Goal: Book appointment/travel/reservation

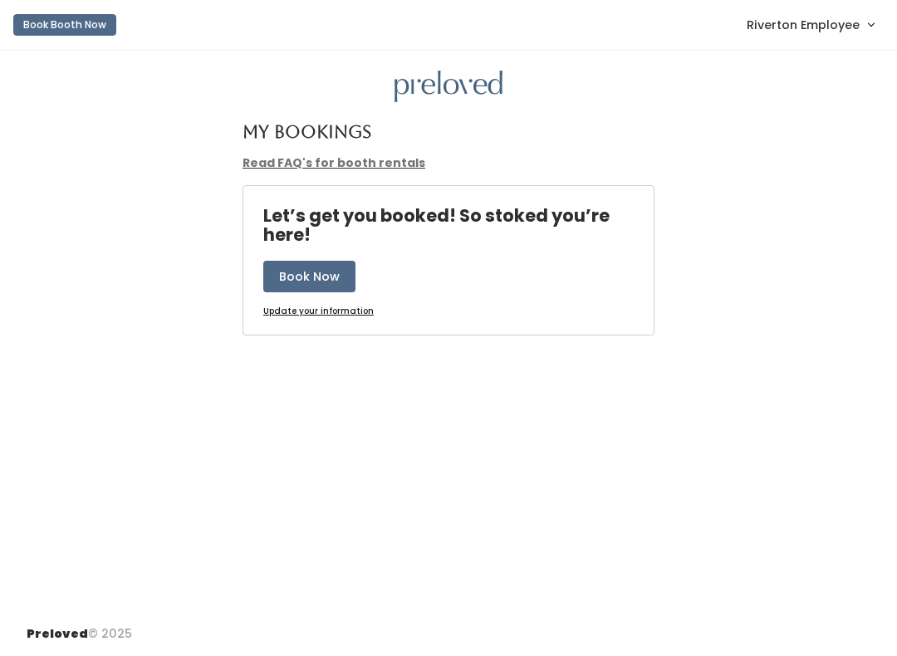
click at [312, 271] on button "Book Now" at bounding box center [309, 277] width 92 height 32
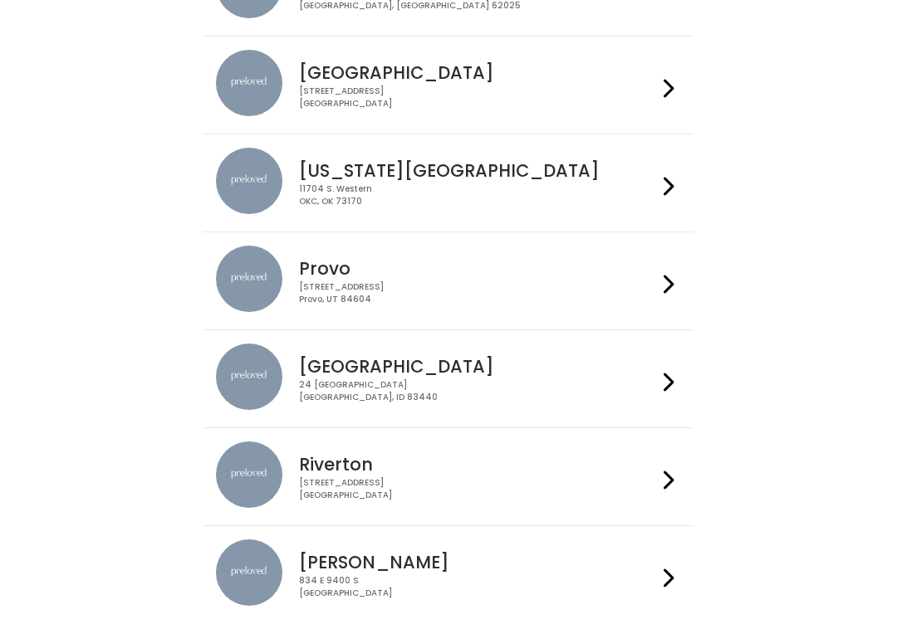
scroll to position [328, 0]
click at [445, 480] on div "2602 West 12600 South Riverton, UT 84065" at bounding box center [477, 488] width 357 height 24
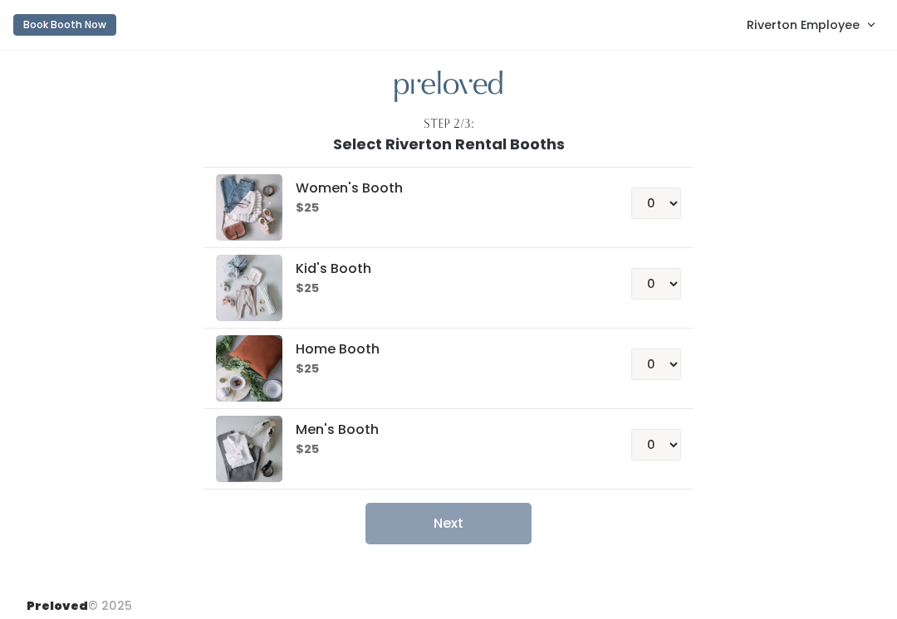
click at [586, 215] on h6 "$25" at bounding box center [443, 208] width 295 height 13
click at [553, 215] on h6 "$25" at bounding box center [443, 208] width 295 height 13
click at [647, 461] on div "Men's Booth $25 0 1 2 3 4" at bounding box center [448, 449] width 464 height 66
click at [665, 440] on select "0 1 2 3 4" at bounding box center [656, 445] width 50 height 32
select select "1"
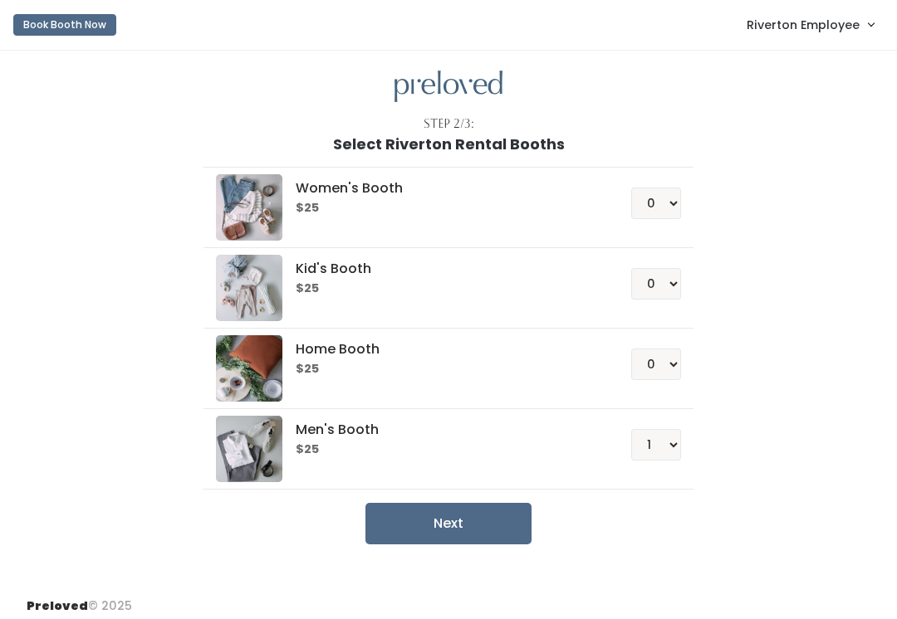
click at [476, 520] on button "Next" at bounding box center [448, 524] width 166 height 42
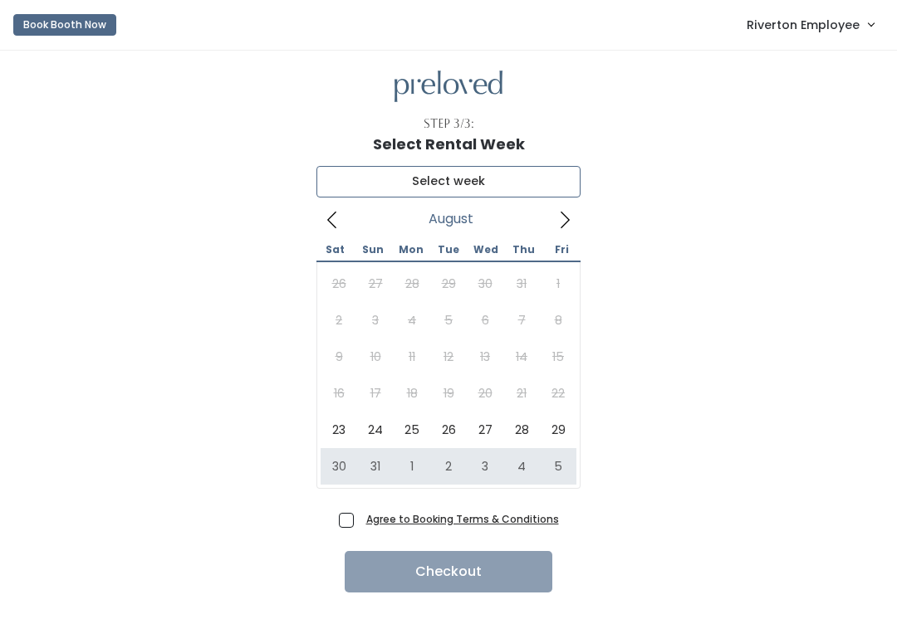
type input "August 30 to September 5"
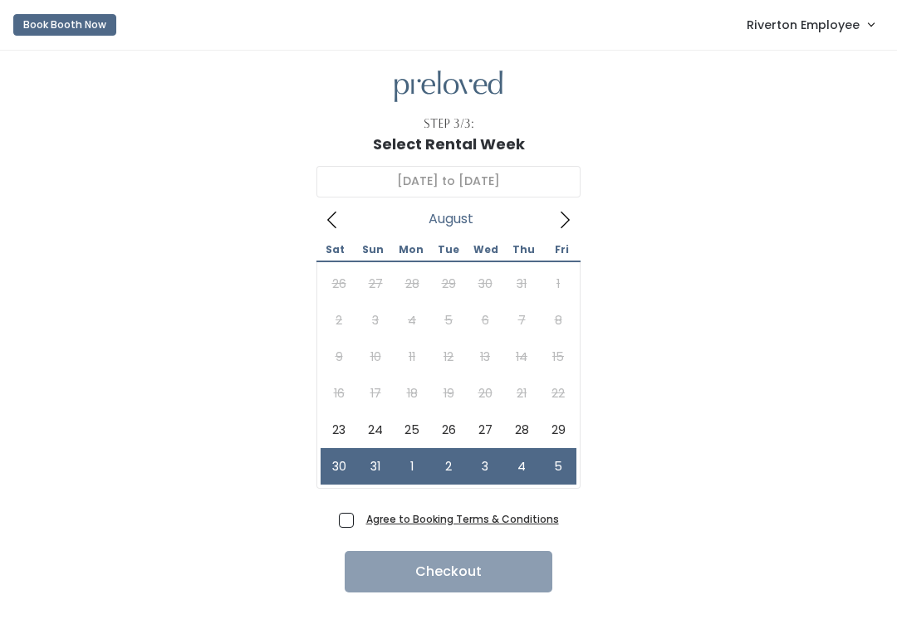
click at [359, 516] on span "Agree to Booking Terms & Conditions" at bounding box center [458, 519] width 199 height 17
click at [359, 516] on input "Agree to Booking Terms & Conditions" at bounding box center [364, 516] width 11 height 11
checkbox input "true"
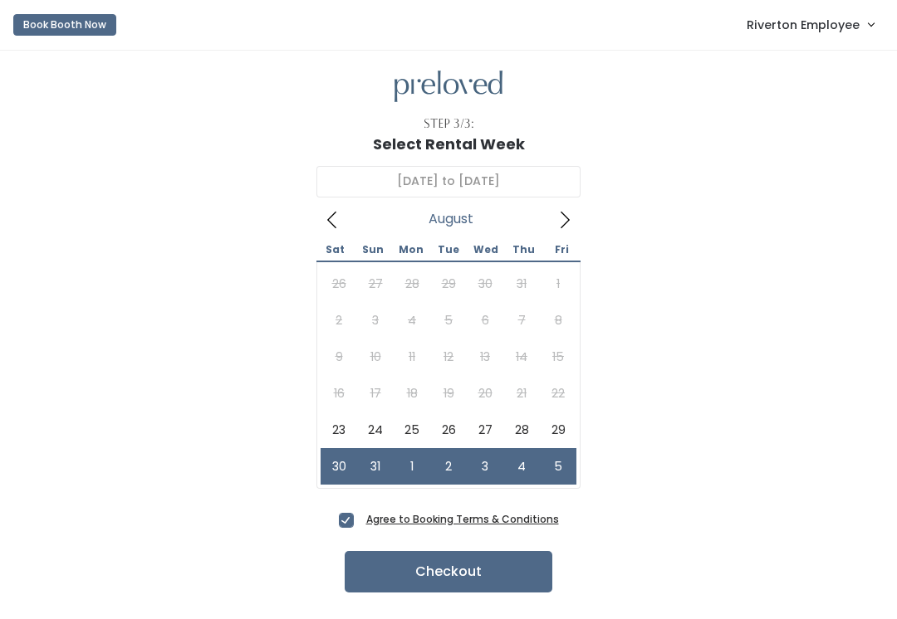
click at [455, 574] on button "Checkout" at bounding box center [449, 572] width 208 height 42
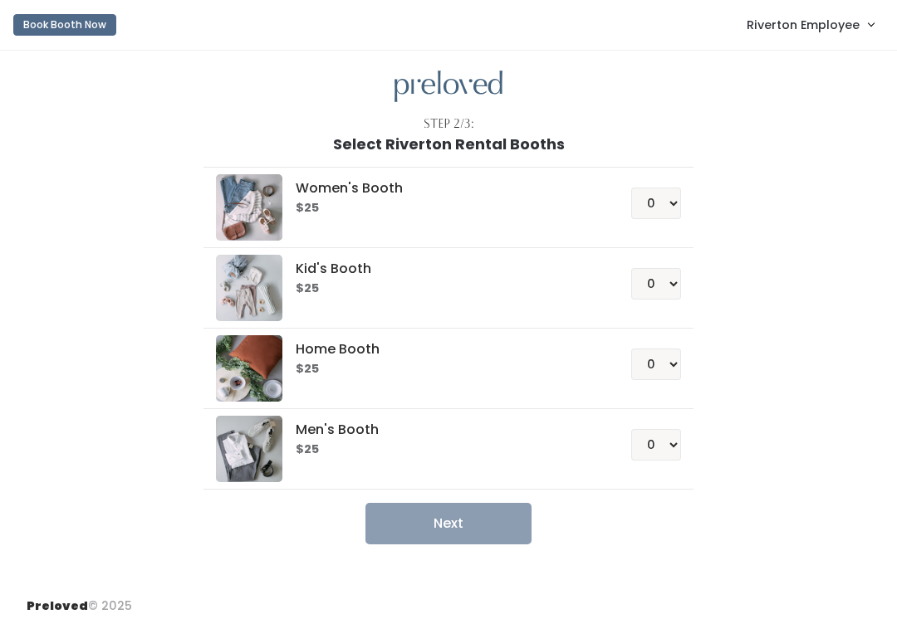
scroll to position [21, 0]
